Goal: Transaction & Acquisition: Obtain resource

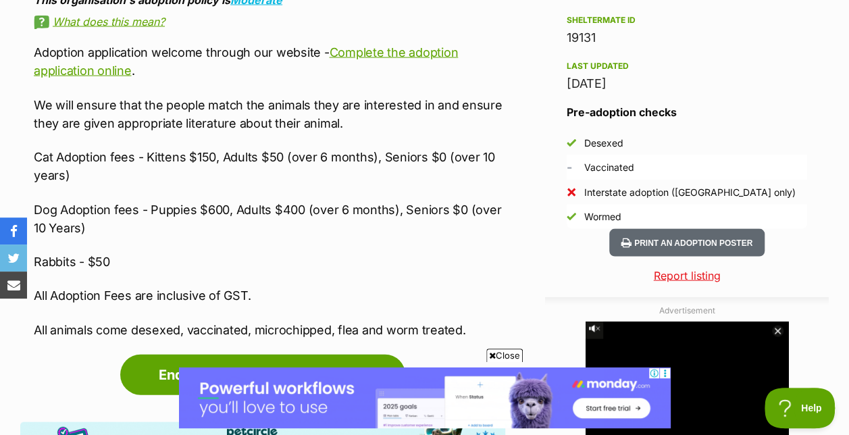
scroll to position [1328, 0]
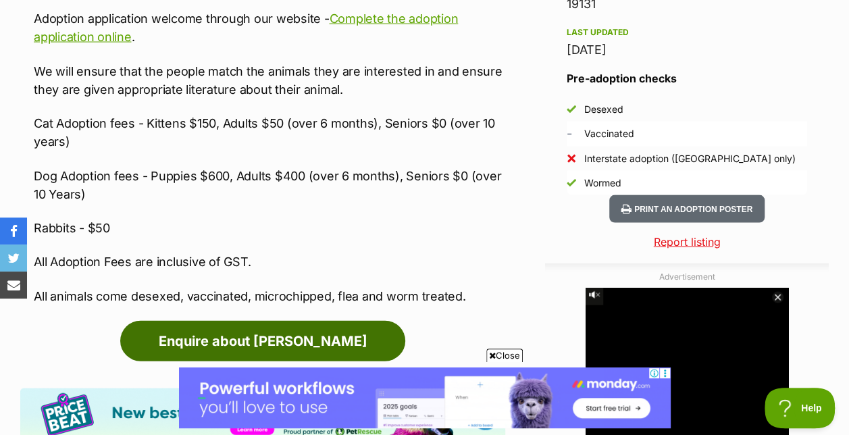
click at [359, 326] on link "Enquire about [PERSON_NAME]" at bounding box center [262, 341] width 285 height 41
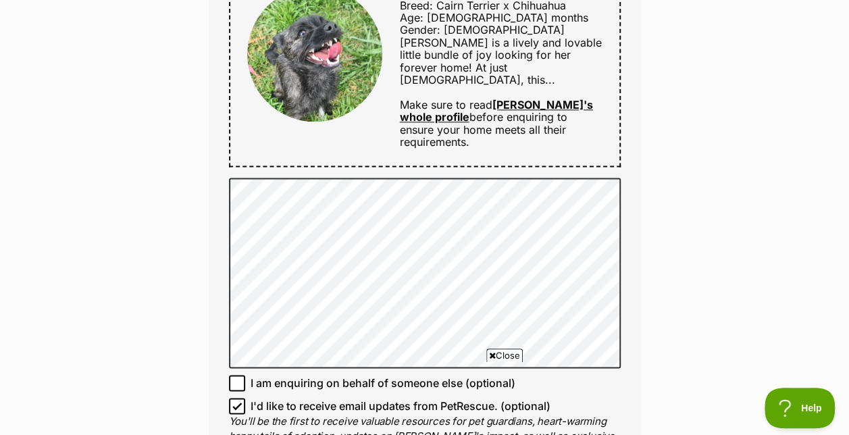
click at [702, 262] on div "Enquire about Saoirse 03 8401 6200 Send an enquiry via the form below or phone …" at bounding box center [424, 185] width 849 height 1662
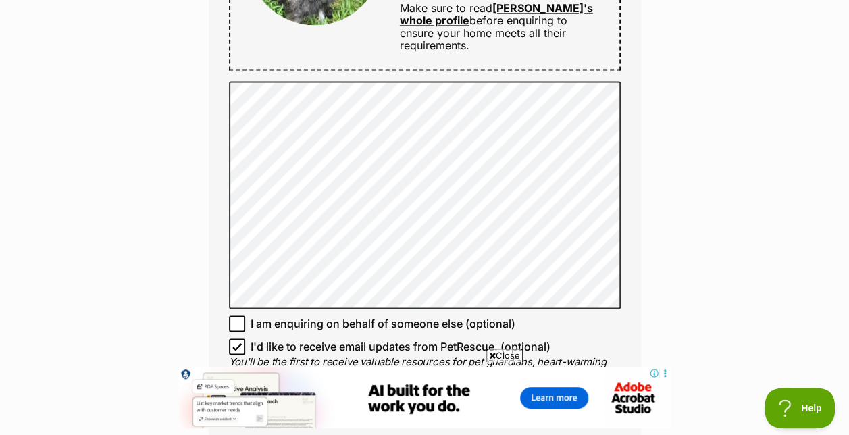
click at [818, 183] on div "Enquire about Saoirse 03 8401 6200 Send an enquiry via the form below or phone …" at bounding box center [424, 107] width 849 height 1699
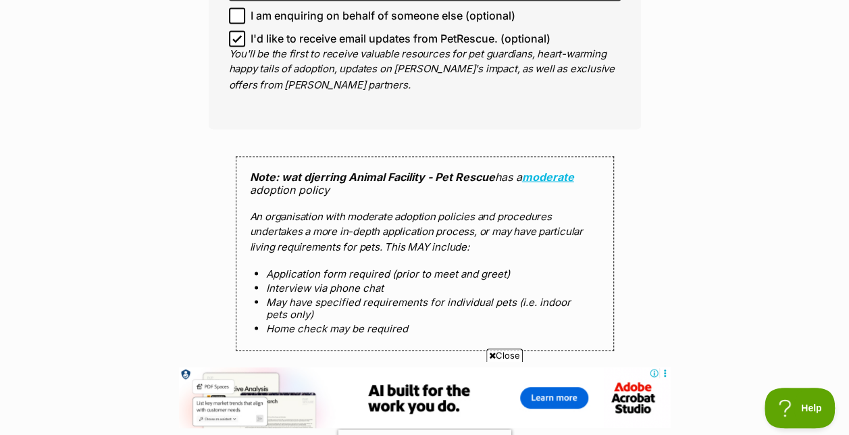
scroll to position [1306, 0]
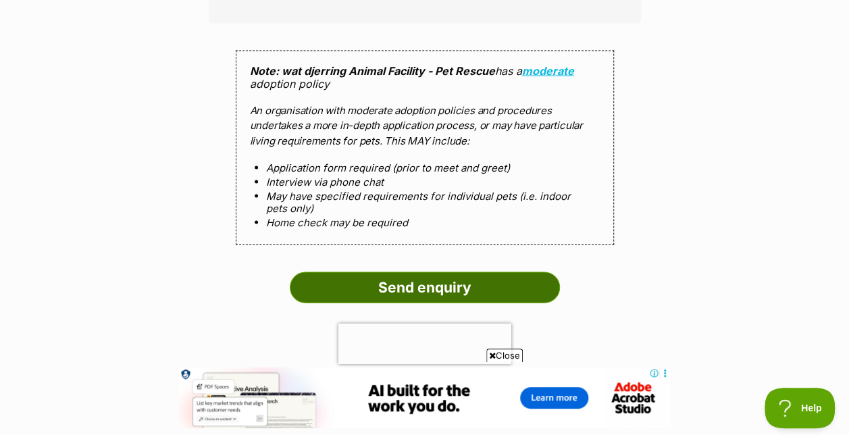
click at [442, 272] on input "Send enquiry" at bounding box center [425, 287] width 270 height 31
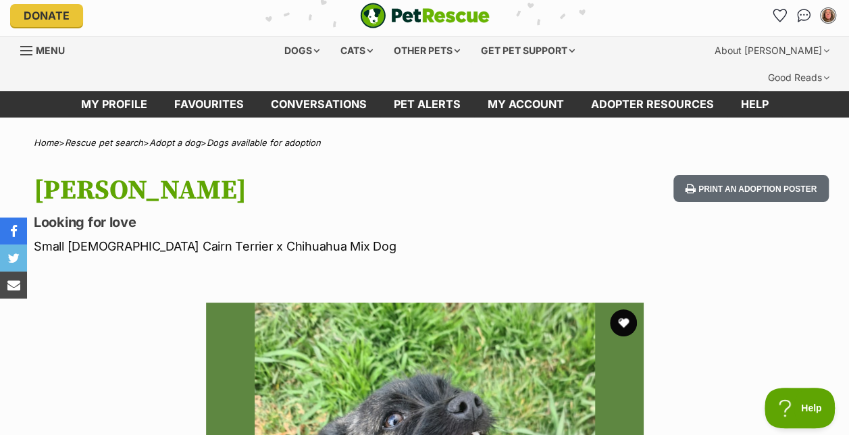
click at [513, 213] on p "Looking for love" at bounding box center [276, 222] width 485 height 19
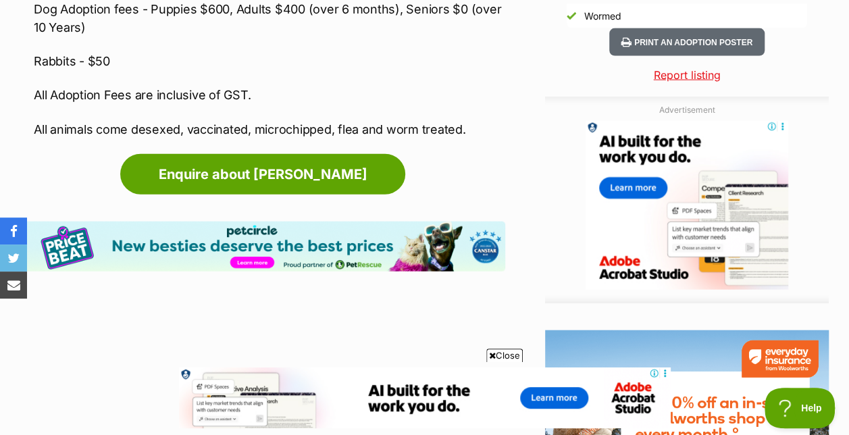
scroll to position [1495, 0]
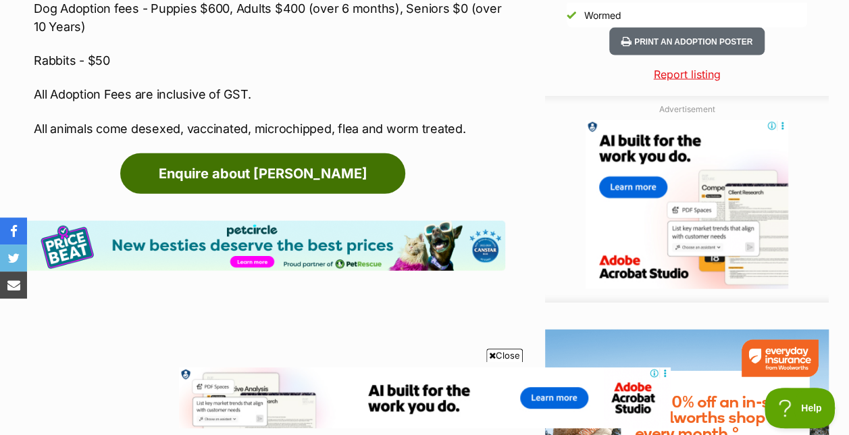
click at [354, 159] on link "Enquire about Saoirse" at bounding box center [262, 173] width 285 height 41
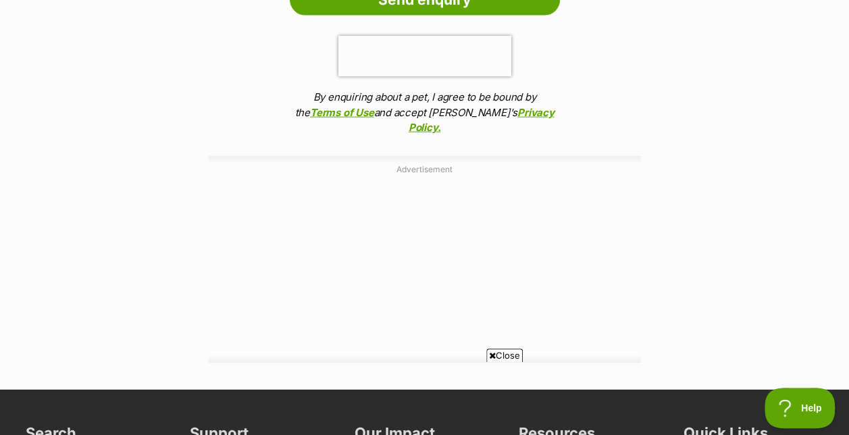
scroll to position [1443, 0]
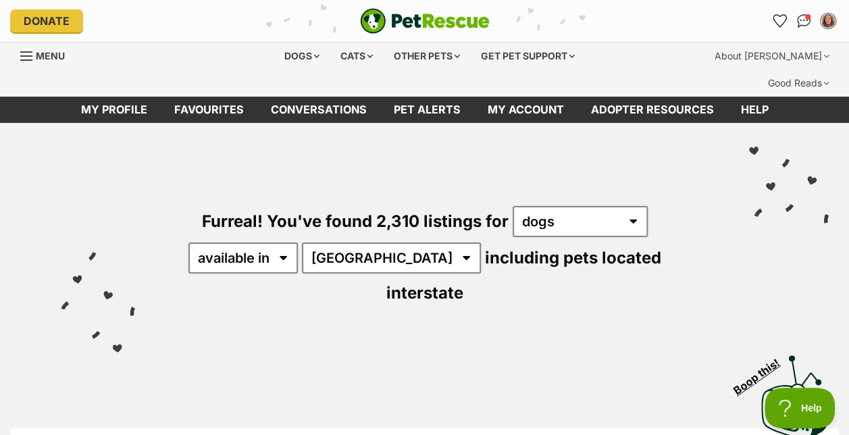
click at [353, 212] on div "Furreal! You've found 2,310 listings for any type of pet cats dogs other pets a…" at bounding box center [424, 233] width 808 height 220
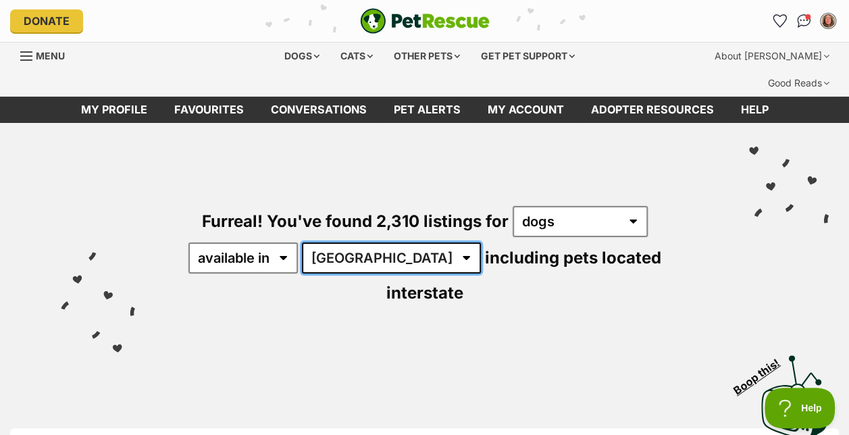
click at [357, 242] on select "Australia ACT NSW NT QLD SA TAS VIC WA" at bounding box center [391, 257] width 179 height 31
select select "VIC"
click at [304, 242] on select "Australia ACT NSW NT QLD SA TAS VIC WA" at bounding box center [391, 257] width 179 height 31
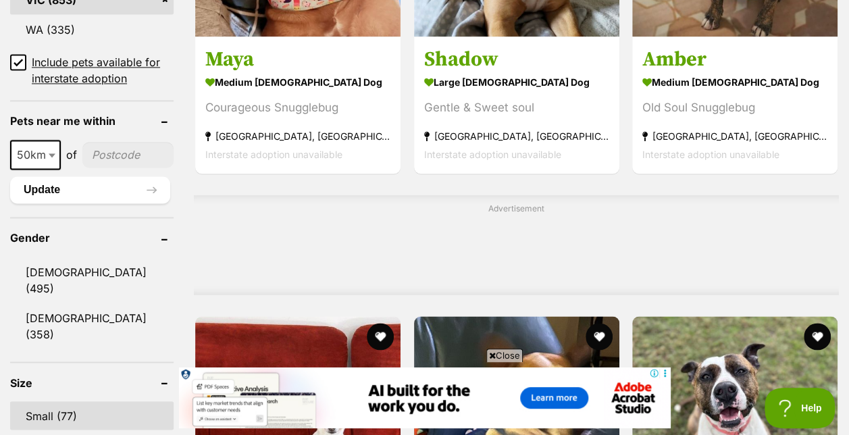
click at [74, 401] on link "Small (77)" at bounding box center [91, 415] width 163 height 28
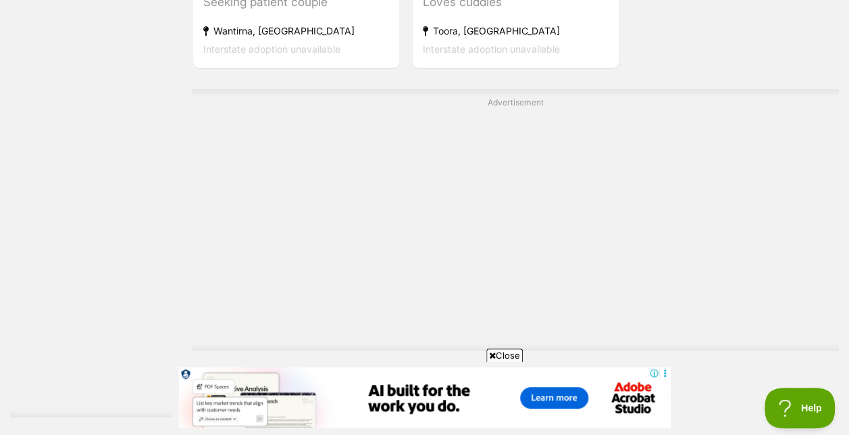
scroll to position [3170, 0]
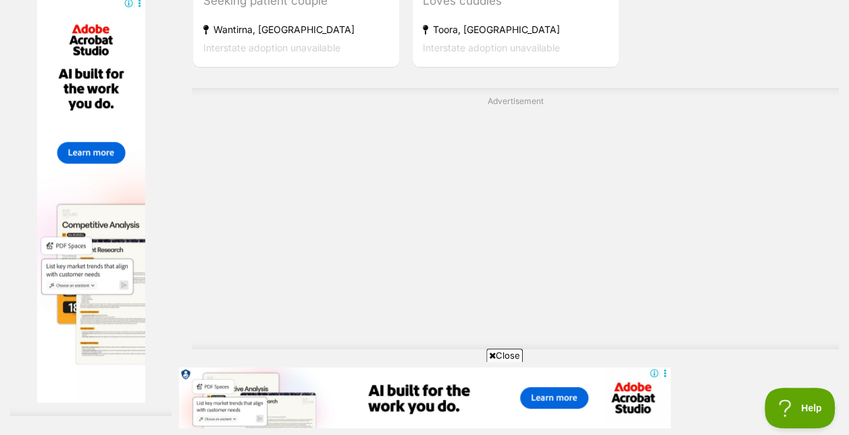
click at [550, 371] on link "Next" at bounding box center [515, 387] width 101 height 32
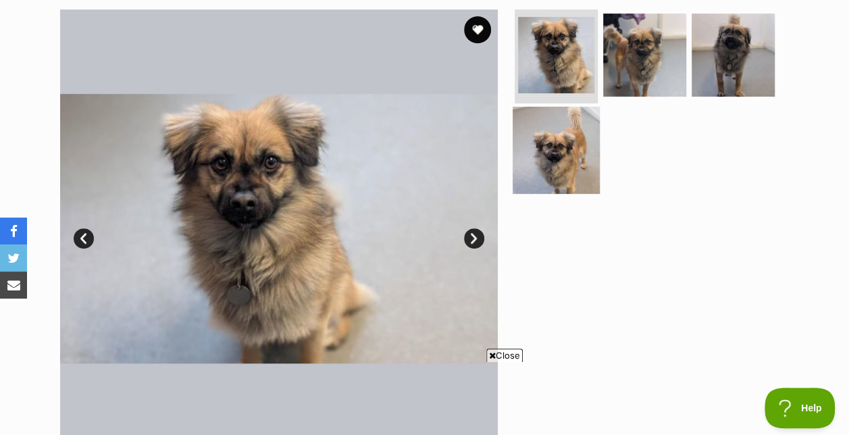
click at [562, 115] on img at bounding box center [556, 150] width 87 height 87
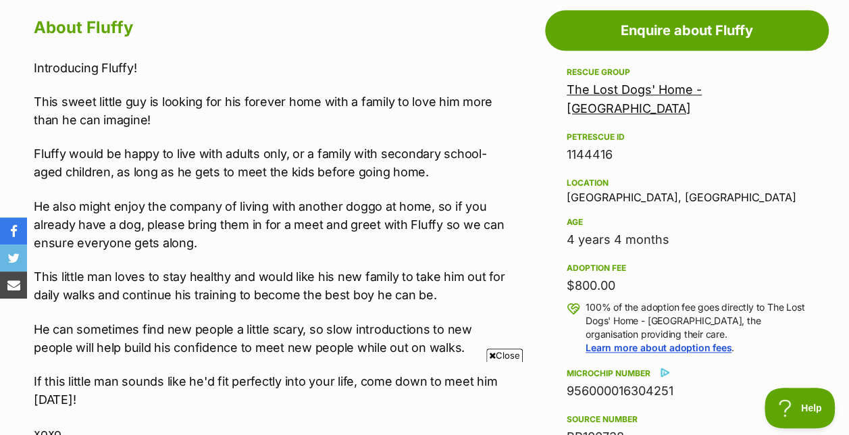
scroll to position [777, 0]
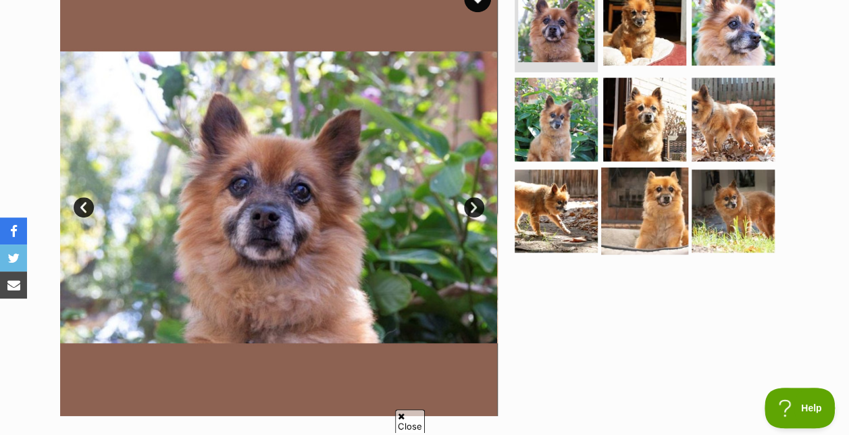
click at [664, 172] on img at bounding box center [644, 211] width 87 height 87
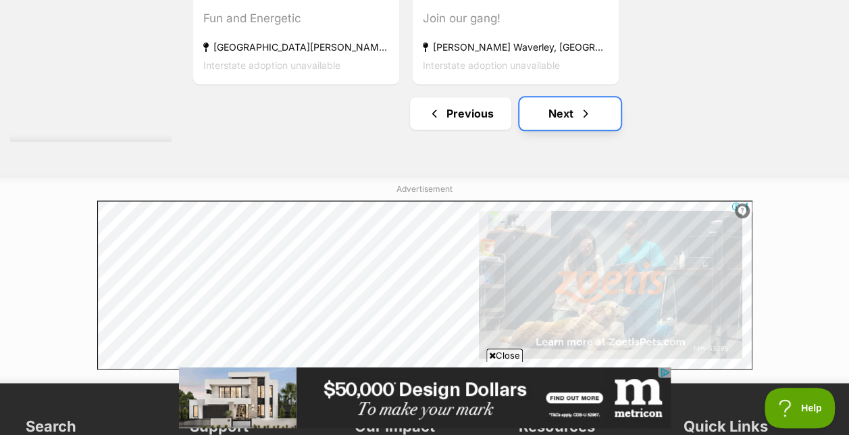
click at [579, 105] on span "Next page" at bounding box center [586, 113] width 14 height 16
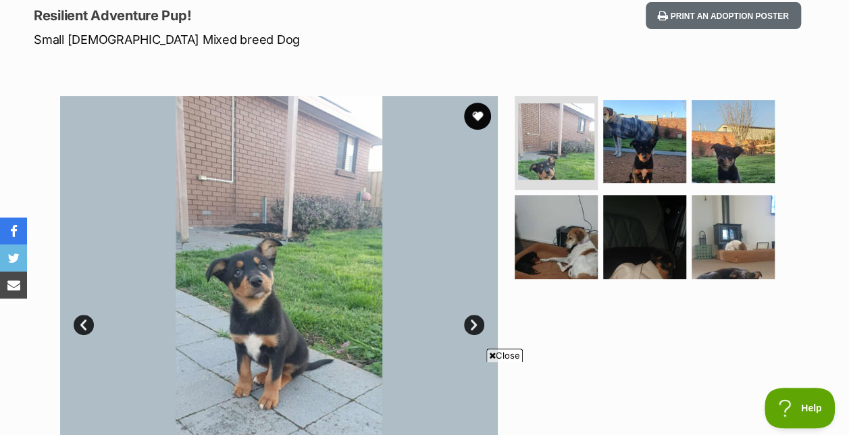
scroll to position [276, 0]
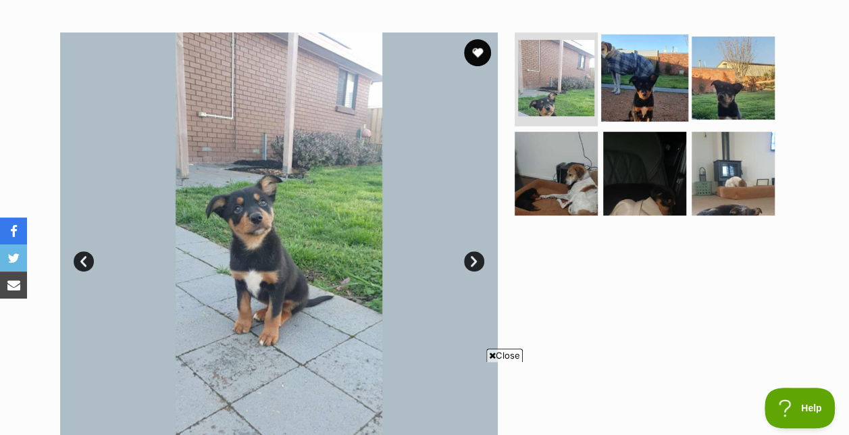
click at [642, 63] on img at bounding box center [644, 77] width 87 height 87
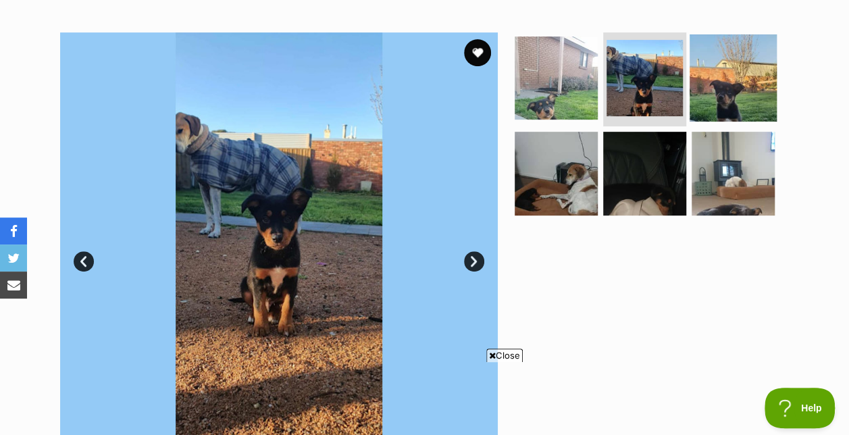
click at [723, 53] on img at bounding box center [733, 77] width 87 height 87
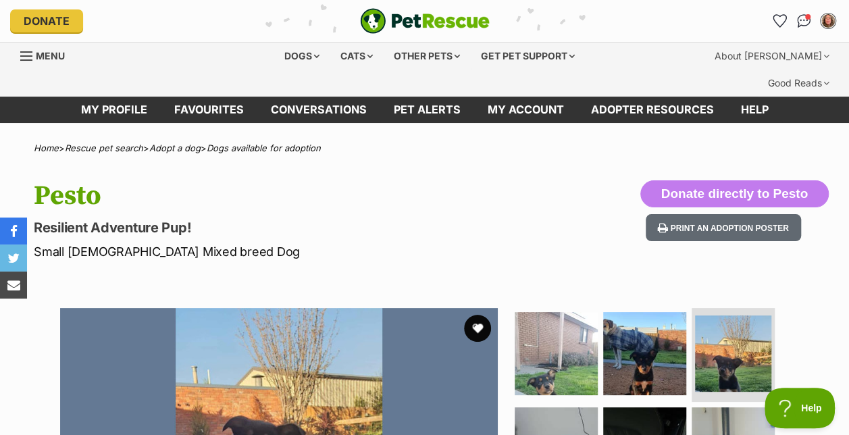
scroll to position [0, 0]
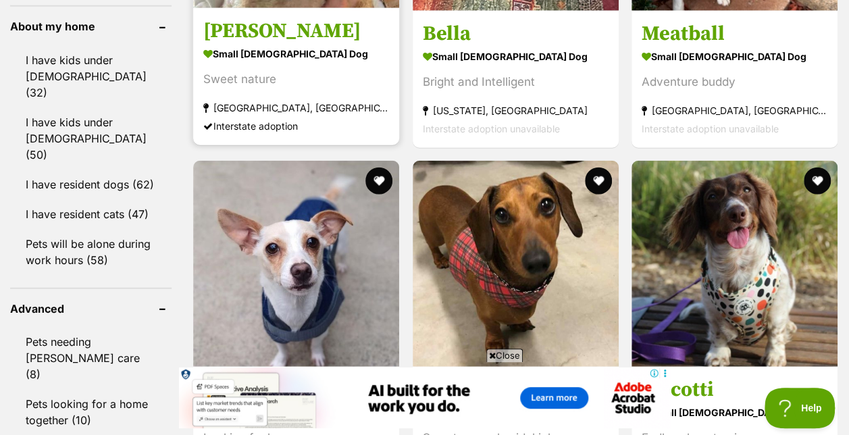
scroll to position [1677, 0]
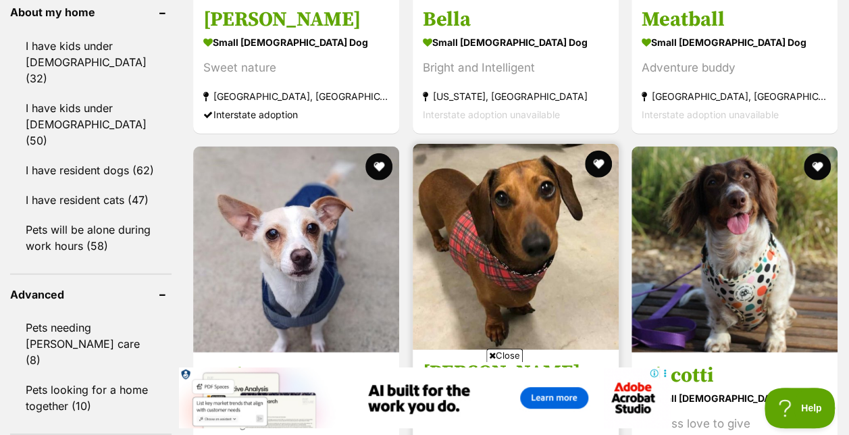
click at [505, 208] on img at bounding box center [516, 247] width 206 height 206
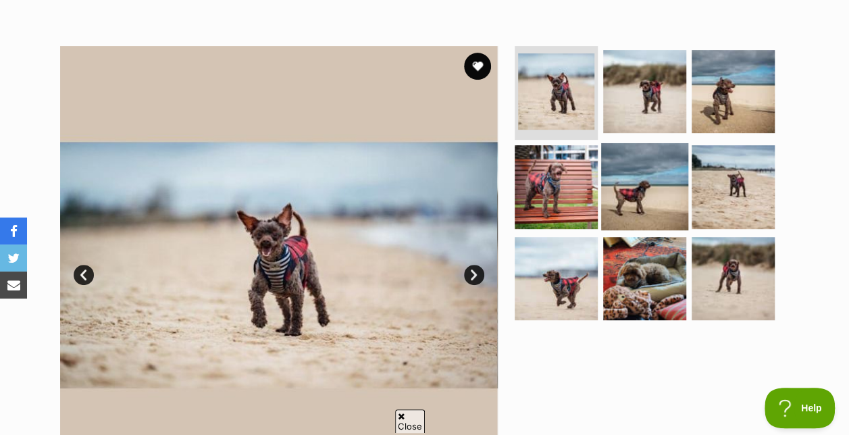
click at [638, 159] on img at bounding box center [644, 186] width 87 height 87
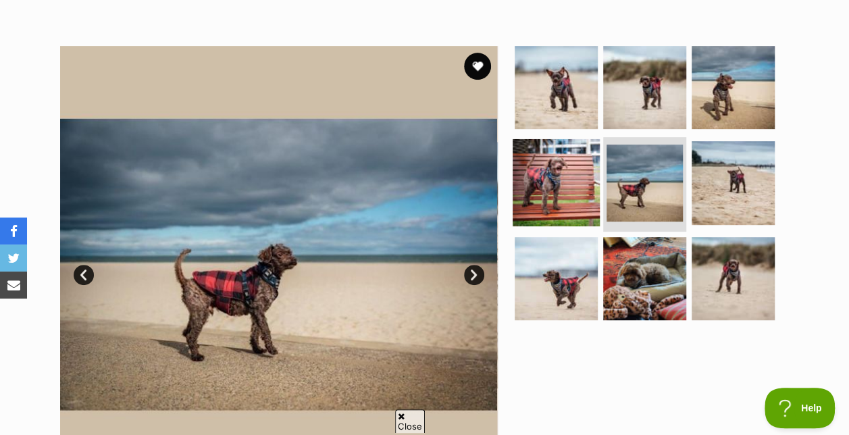
click at [569, 161] on img at bounding box center [556, 182] width 87 height 87
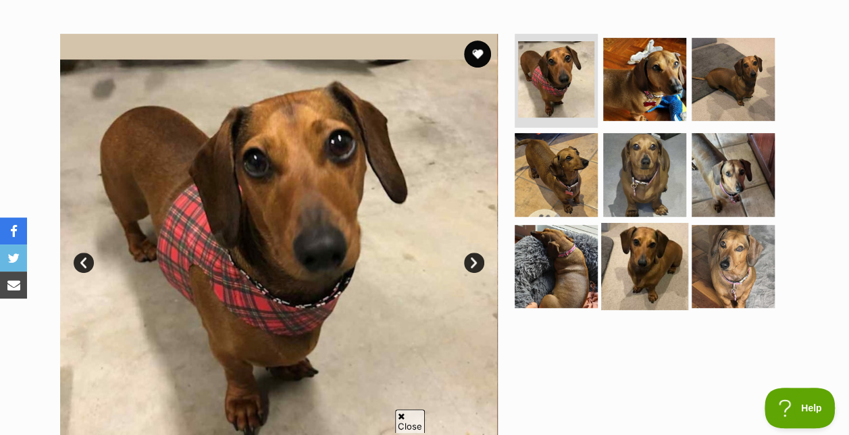
click at [640, 224] on img at bounding box center [644, 266] width 87 height 87
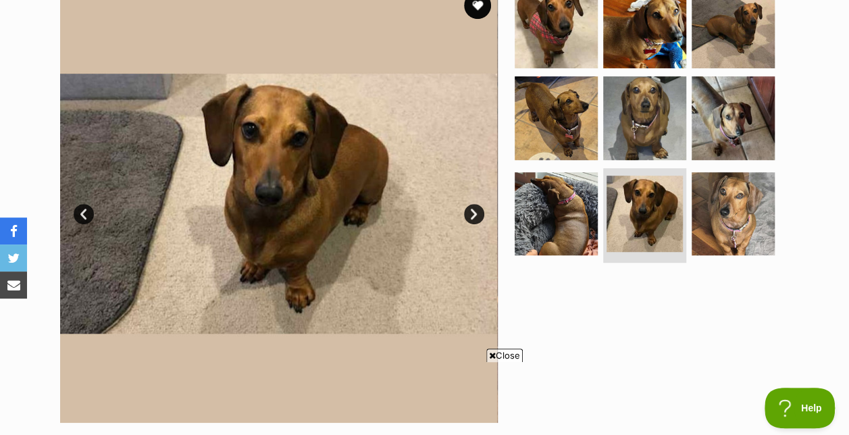
scroll to position [324, 0]
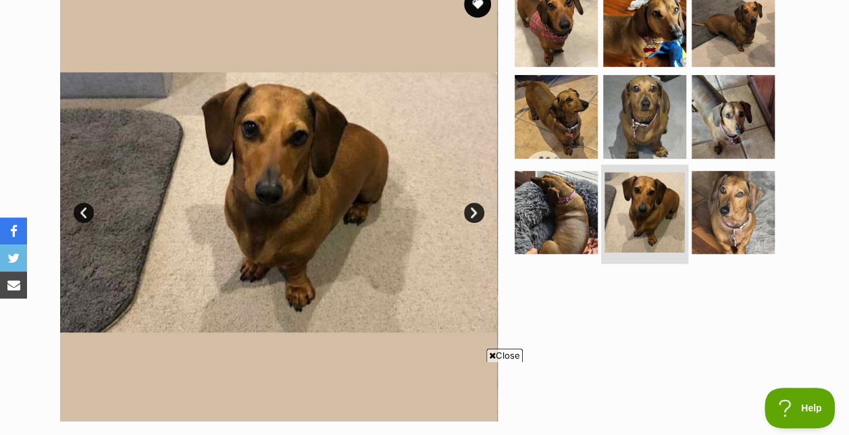
click at [650, 180] on img at bounding box center [644, 212] width 80 height 80
click at [627, 172] on img at bounding box center [644, 212] width 80 height 80
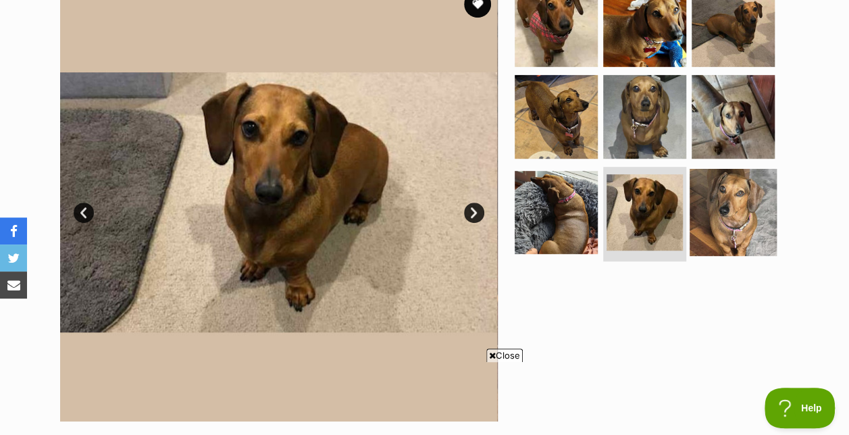
click at [748, 203] on img at bounding box center [733, 212] width 87 height 87
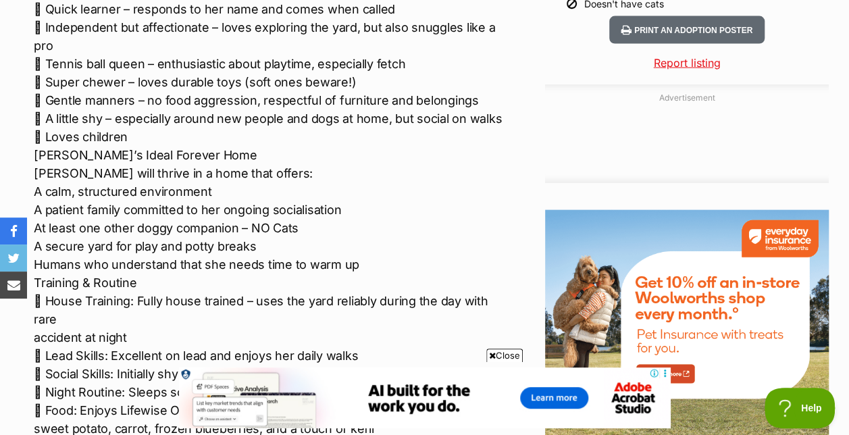
scroll to position [0, 0]
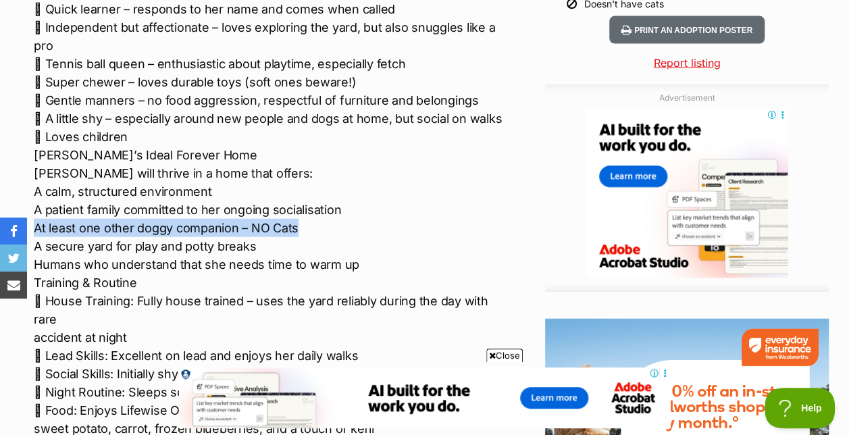
drag, startPoint x: 307, startPoint y: 195, endPoint x: 8, endPoint y: 207, distance: 299.5
click at [8, 207] on div "Advertisement Adoption information I've been adopted! This pet is no longer ava…" at bounding box center [424, 192] width 849 height 1742
